Goal: Information Seeking & Learning: Understand process/instructions

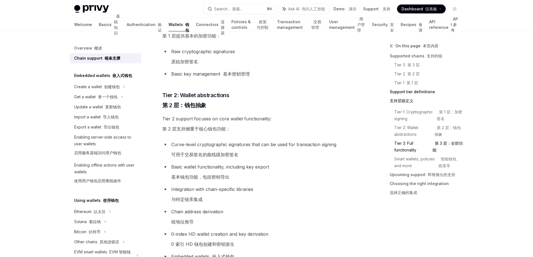
scroll to position [471, 0]
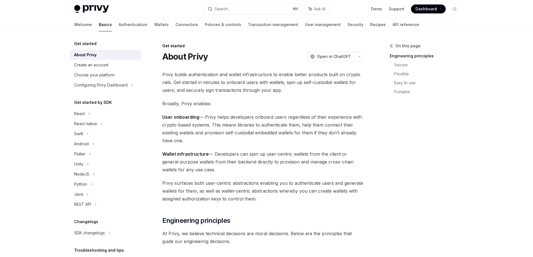
scroll to position [41, 0]
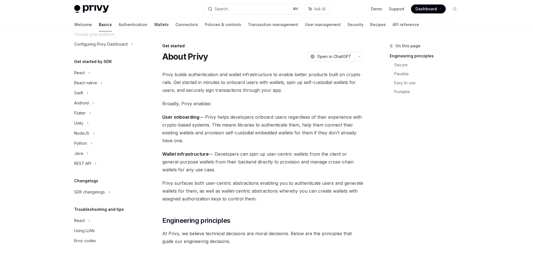
click at [154, 22] on link "Wallets" at bounding box center [161, 24] width 15 height 13
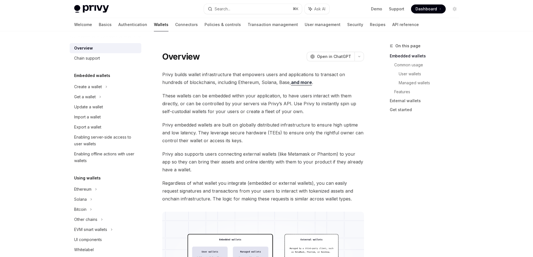
click at [175, 25] on link "Connectors" at bounding box center [186, 24] width 23 height 13
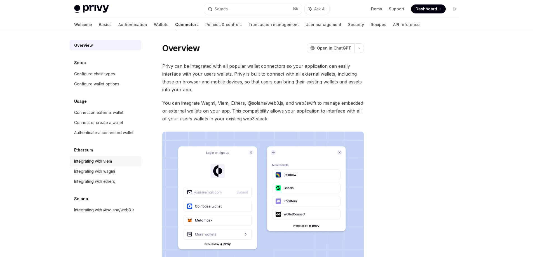
click at [120, 159] on div "Integrating with viem" at bounding box center [106, 161] width 64 height 7
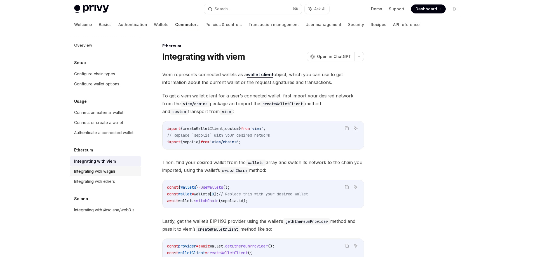
click at [114, 171] on div "Integrating with wagmi" at bounding box center [94, 171] width 41 height 7
type textarea "*"
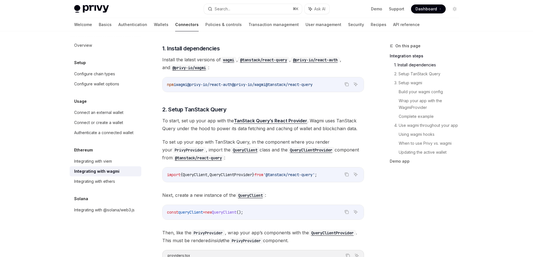
scroll to position [126, 0]
